Goal: Task Accomplishment & Management: Manage account settings

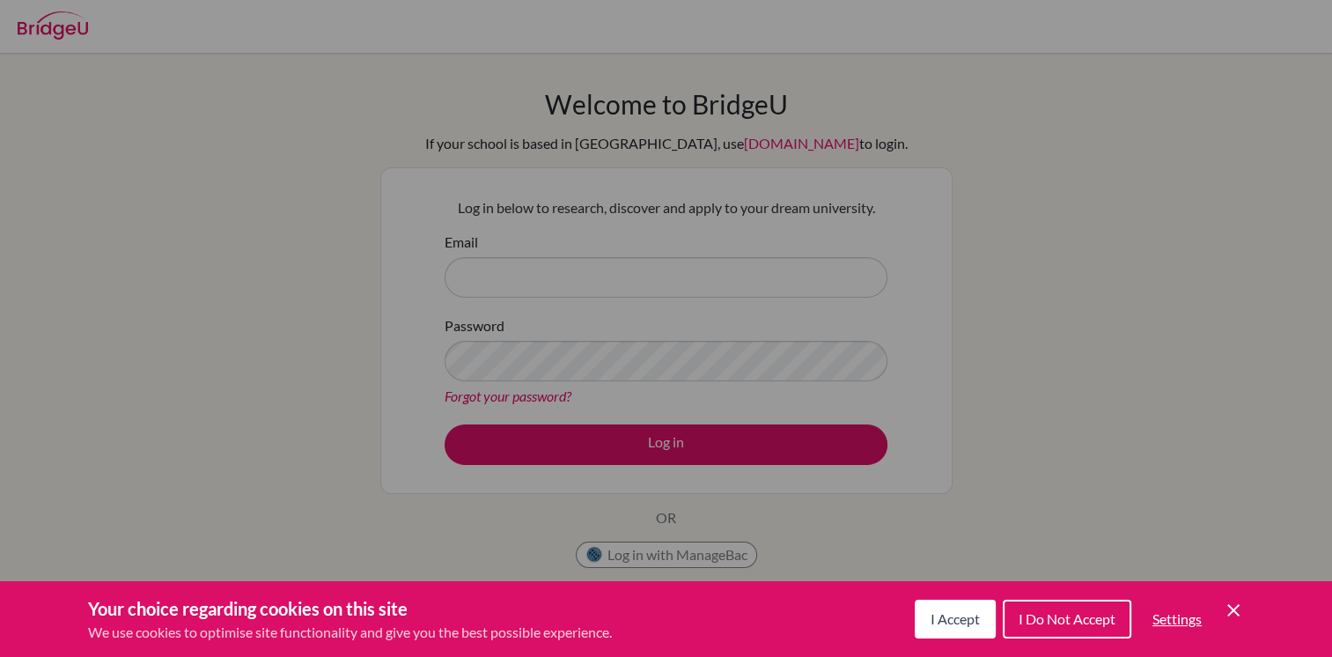
drag, startPoint x: 488, startPoint y: 283, endPoint x: 1054, endPoint y: 570, distance: 635.3
click at [1054, 570] on div "Cookie Preferences" at bounding box center [666, 328] width 1332 height 657
click at [958, 614] on span "I Accept" at bounding box center [954, 618] width 49 height 17
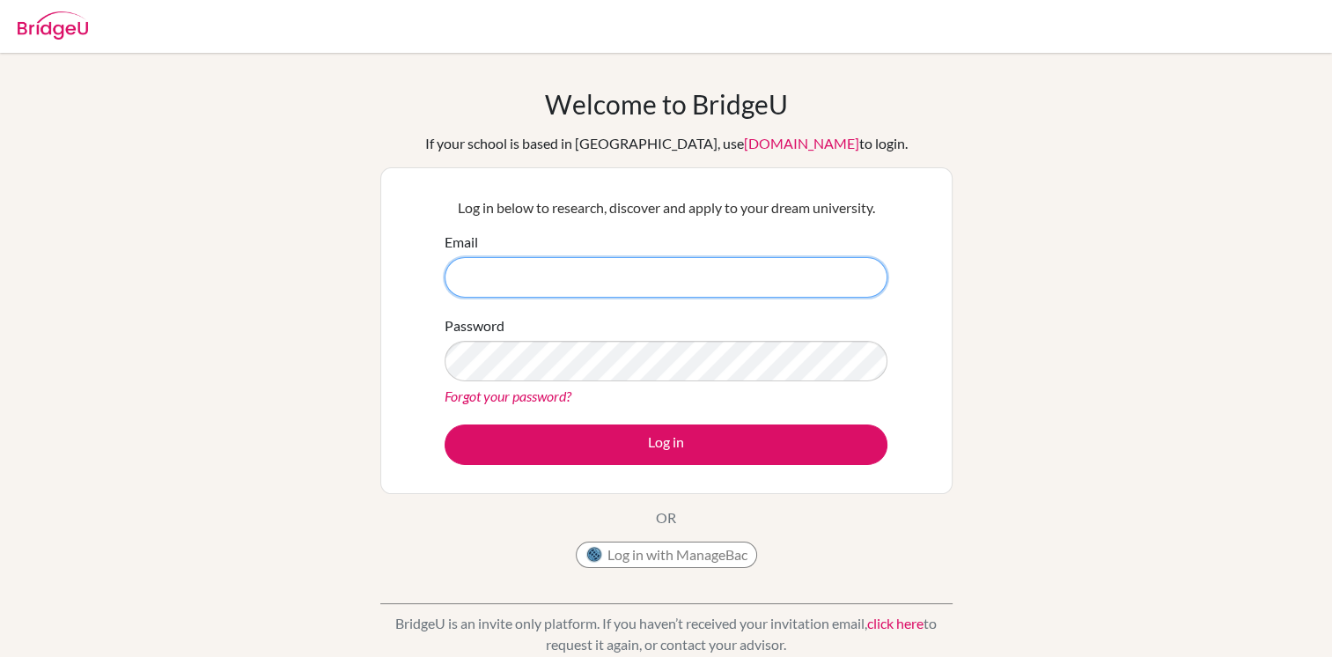
click at [519, 269] on input "Email" at bounding box center [665, 277] width 443 height 40
type input "[PERSON_NAME][EMAIL_ADDRESS][DOMAIN_NAME]"
click at [444, 424] on button "Log in" at bounding box center [665, 444] width 443 height 40
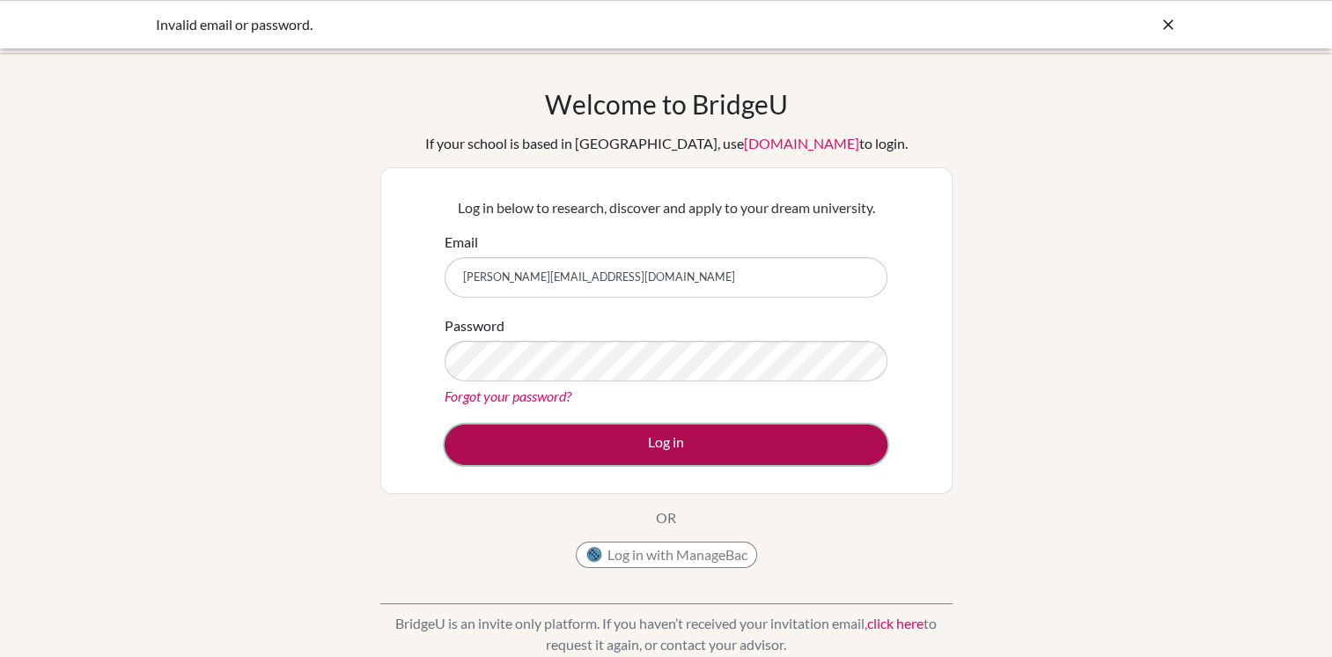
click at [656, 426] on button "Log in" at bounding box center [665, 444] width 443 height 40
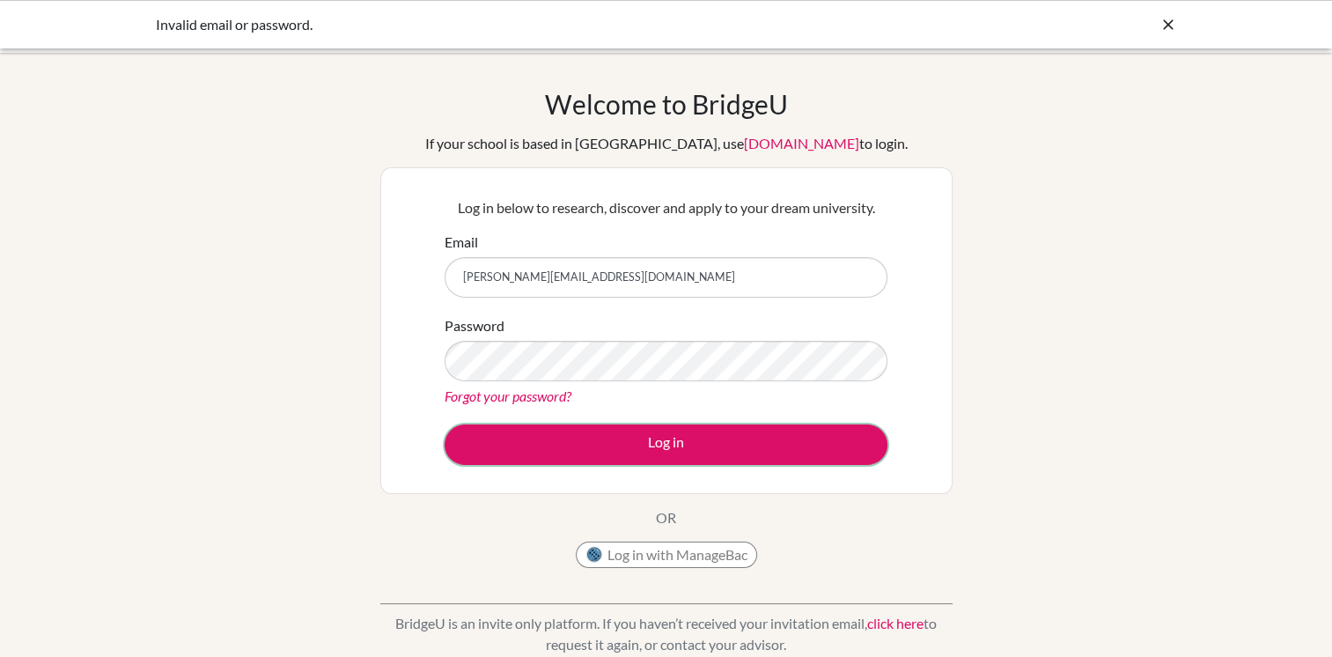
click at [658, 440] on button "Log in" at bounding box center [665, 444] width 443 height 40
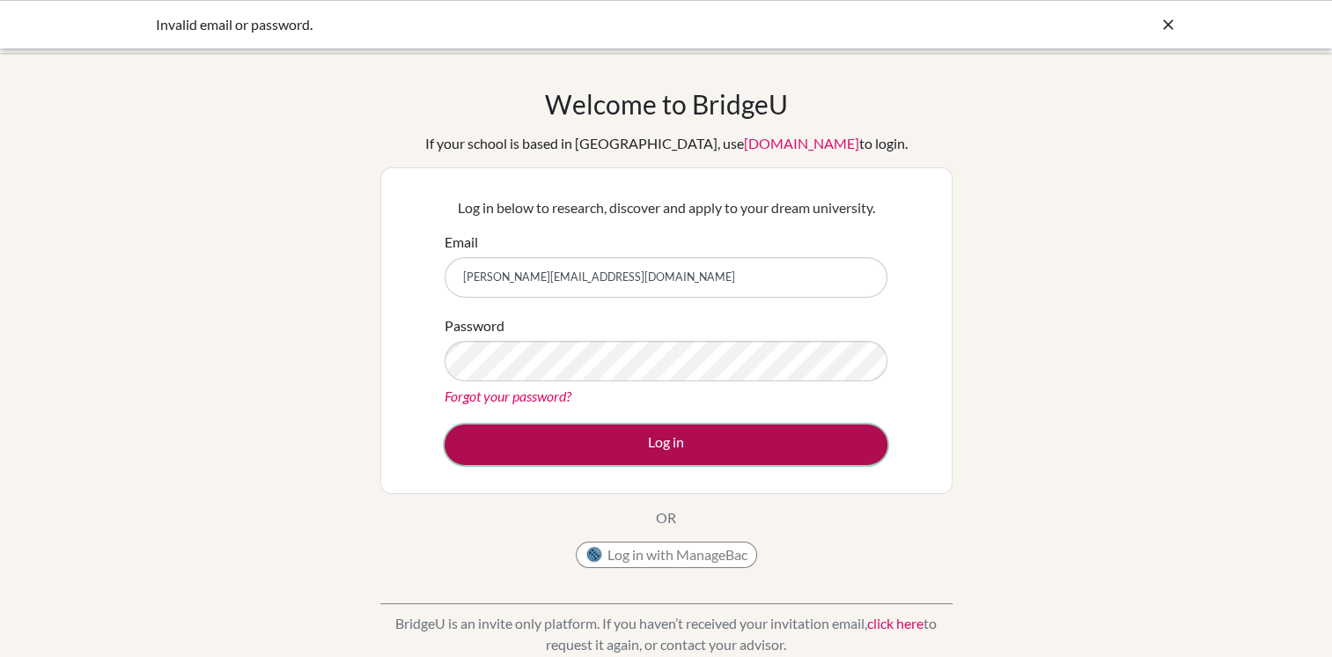
click at [654, 444] on button "Log in" at bounding box center [665, 444] width 443 height 40
